Goal: Transaction & Acquisition: Purchase product/service

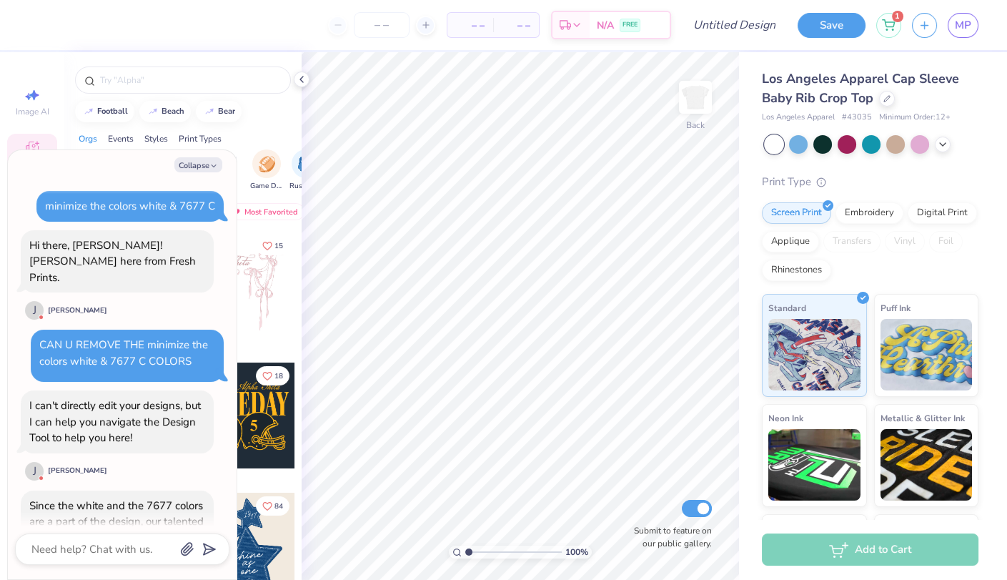
scroll to position [964, 0]
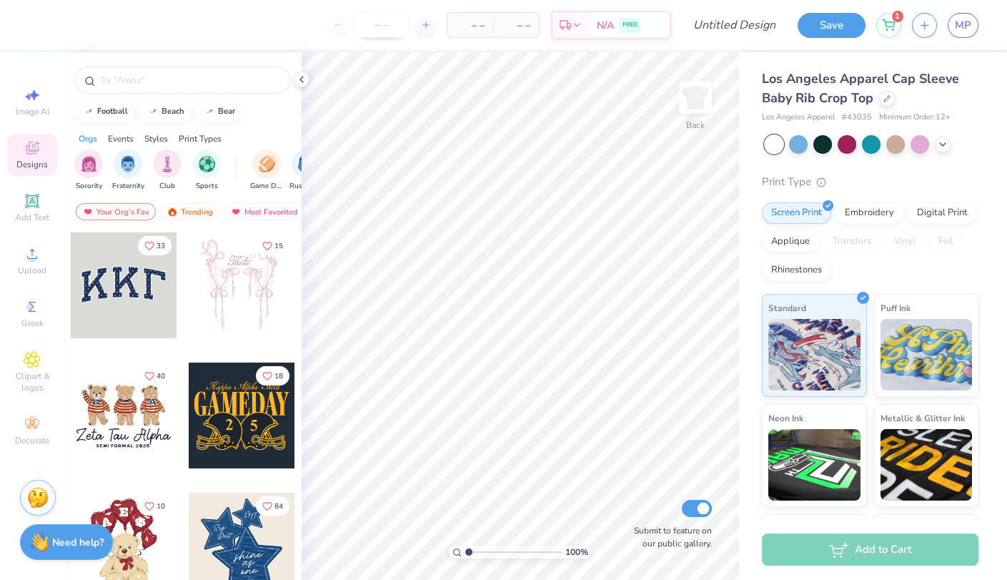
click at [388, 33] on input "number" at bounding box center [382, 25] width 56 height 26
type input "13"
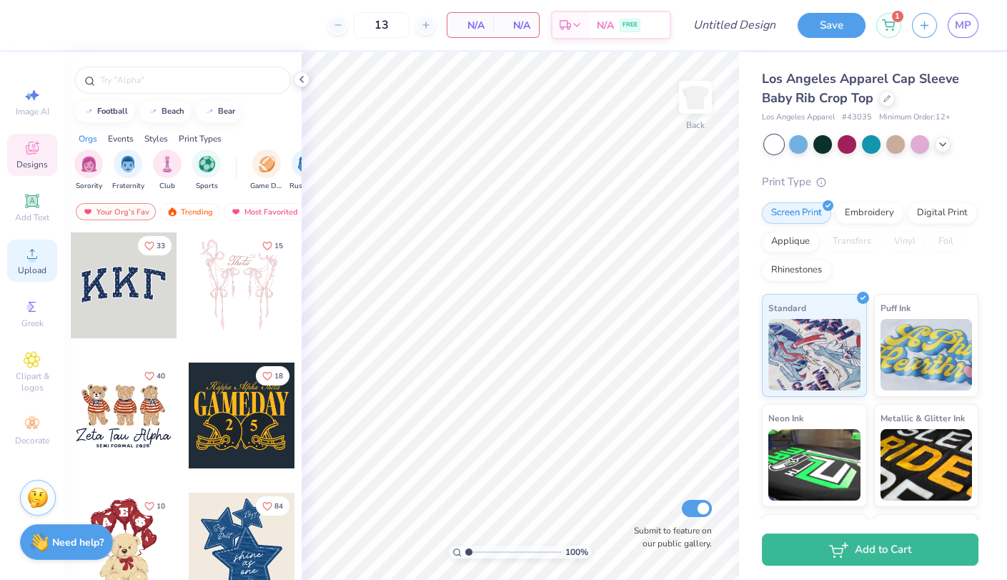
click at [42, 281] on div "Upload" at bounding box center [32, 261] width 50 height 42
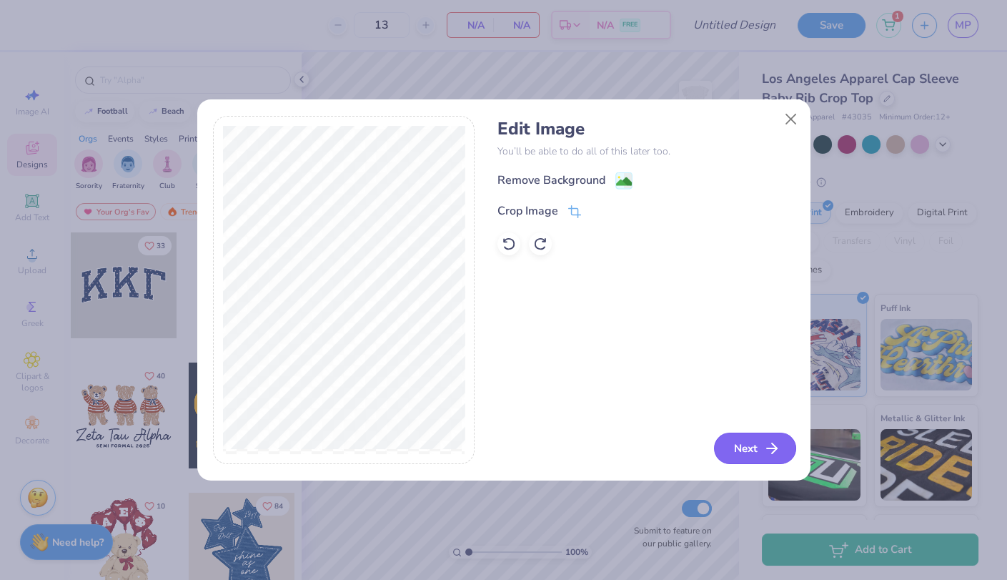
click at [760, 441] on button "Next" at bounding box center [755, 448] width 82 height 31
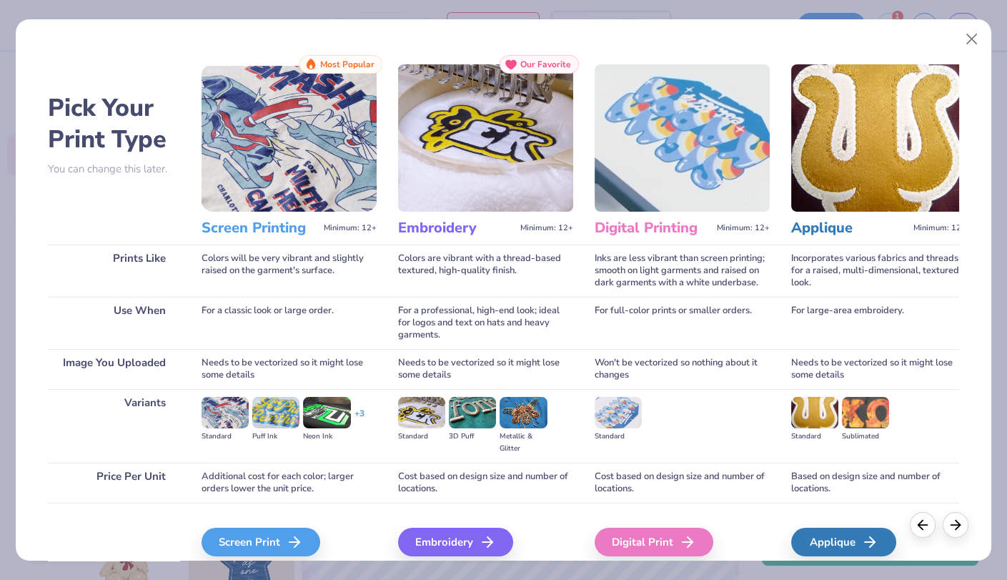
scroll to position [61, 0]
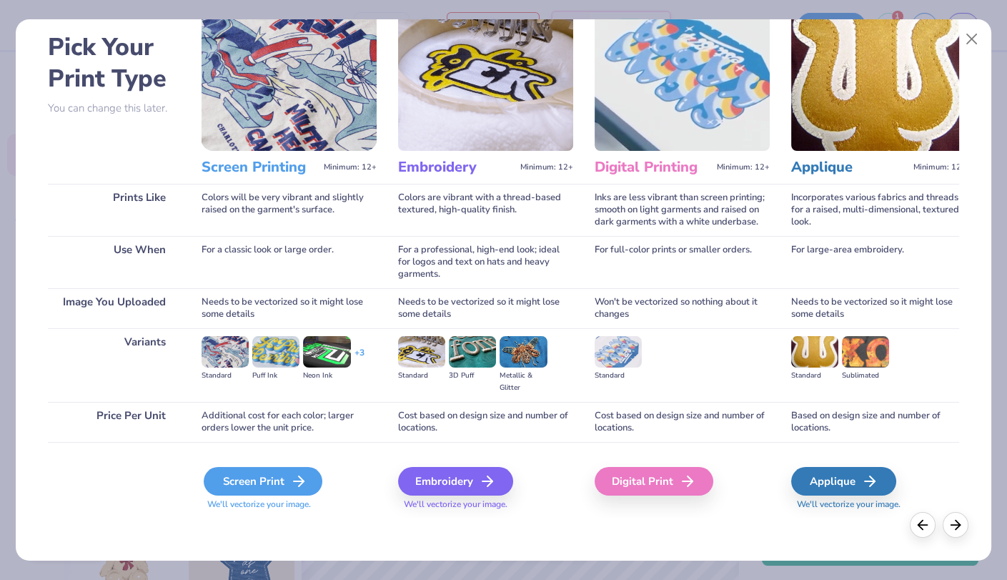
click at [278, 474] on div "Screen Print" at bounding box center [263, 481] width 119 height 29
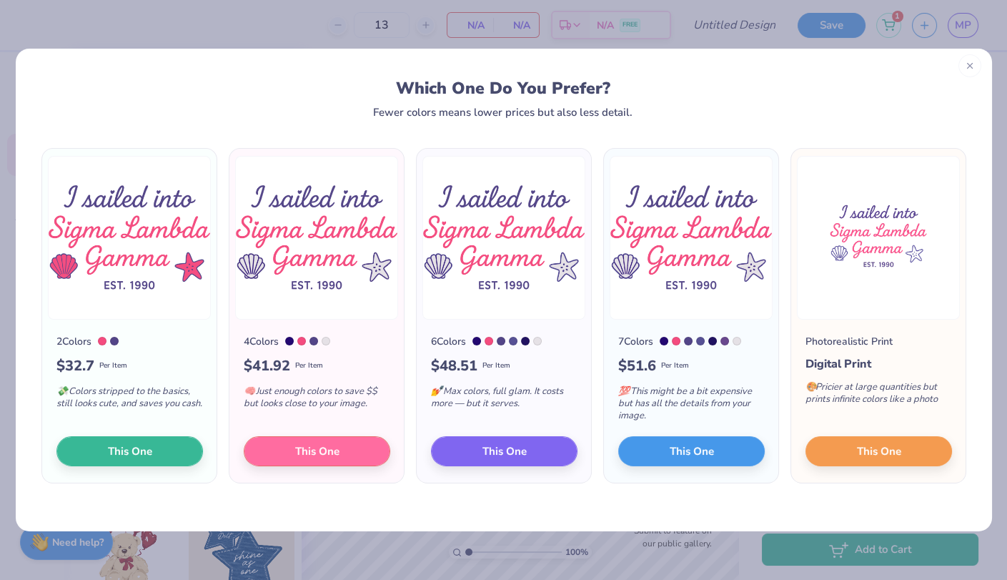
click at [972, 64] on icon at bounding box center [970, 66] width 10 height 10
